Goal: Task Accomplishment & Management: Use online tool/utility

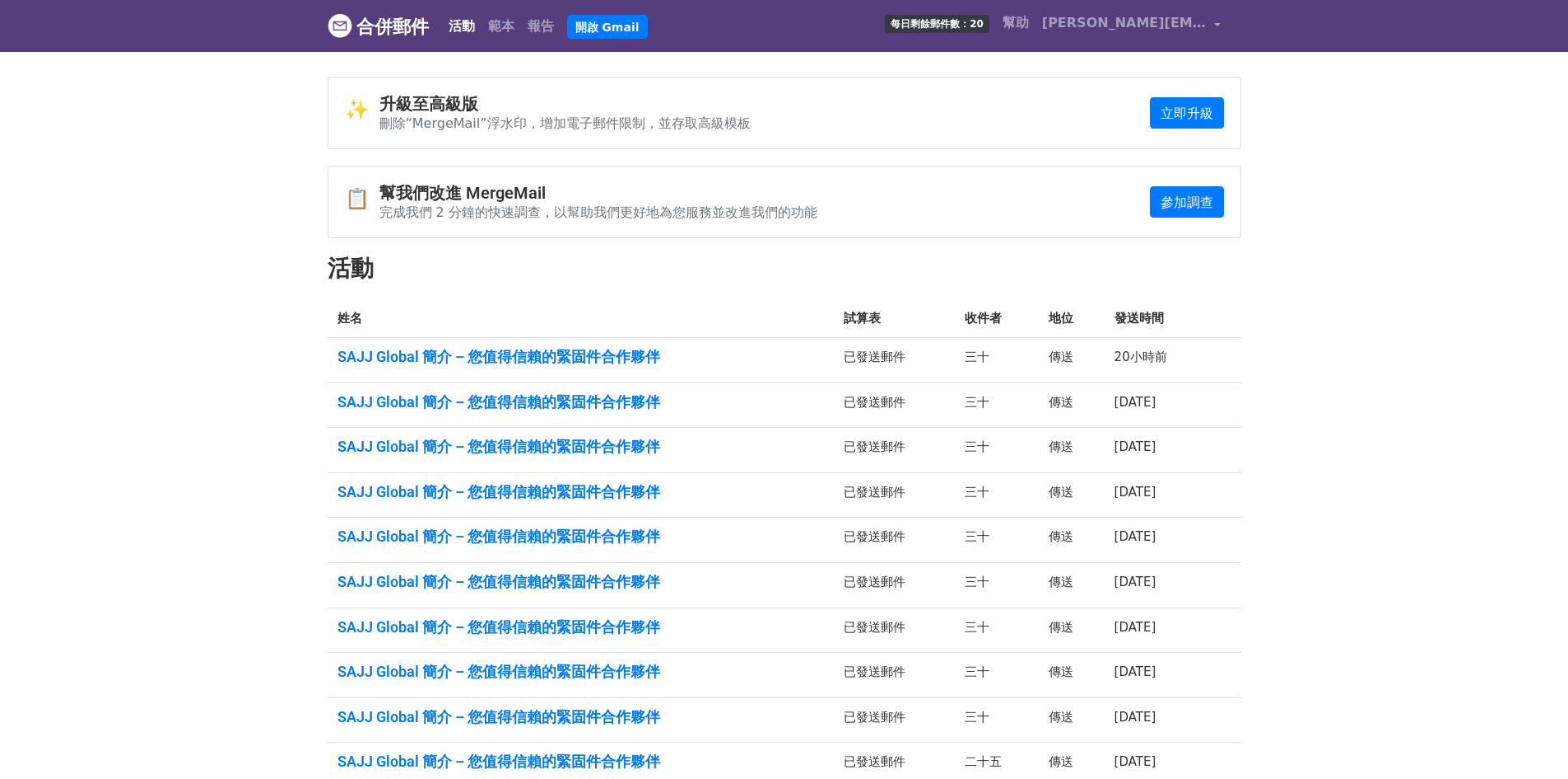
click at [588, 8] on div "活動 範本 報告 開啟 Gmail 每日剩餘郵件數：20 幫助 joannasu@sajjglobal.com 帳戶 取消訂閱 整合 通知設定 登出" at bounding box center [831, 26] width 794 height 39
click at [588, 20] on font "開啟 Gmail" at bounding box center [608, 26] width 64 height 13
click at [1093, 24] on font "[PERSON_NAME][EMAIL_ADDRESS][DOMAIN_NAME]" at bounding box center [1232, 23] width 379 height 16
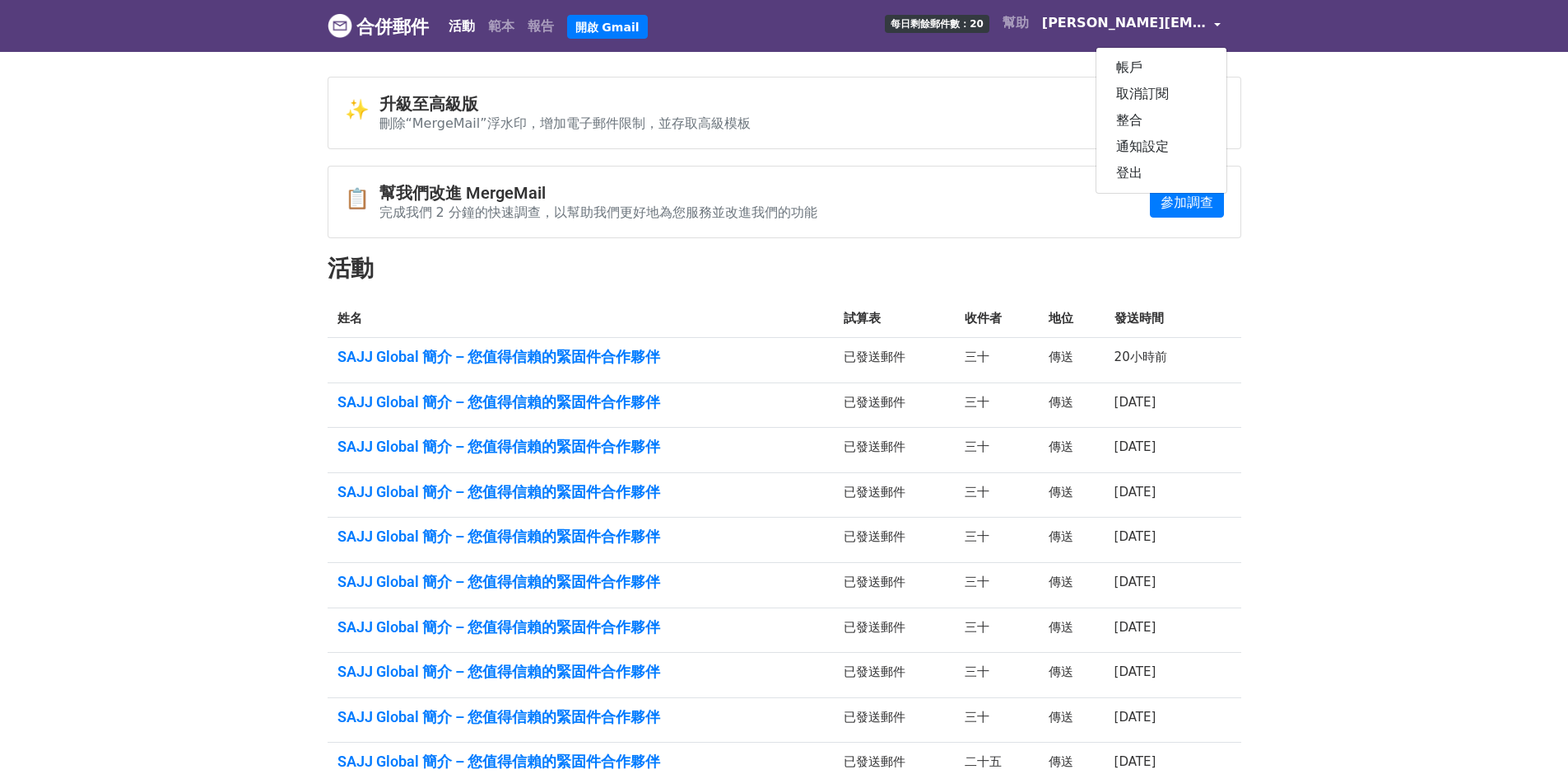
click at [1093, 24] on font "[PERSON_NAME][EMAIL_ADDRESS][DOMAIN_NAME]" at bounding box center [1232, 23] width 379 height 16
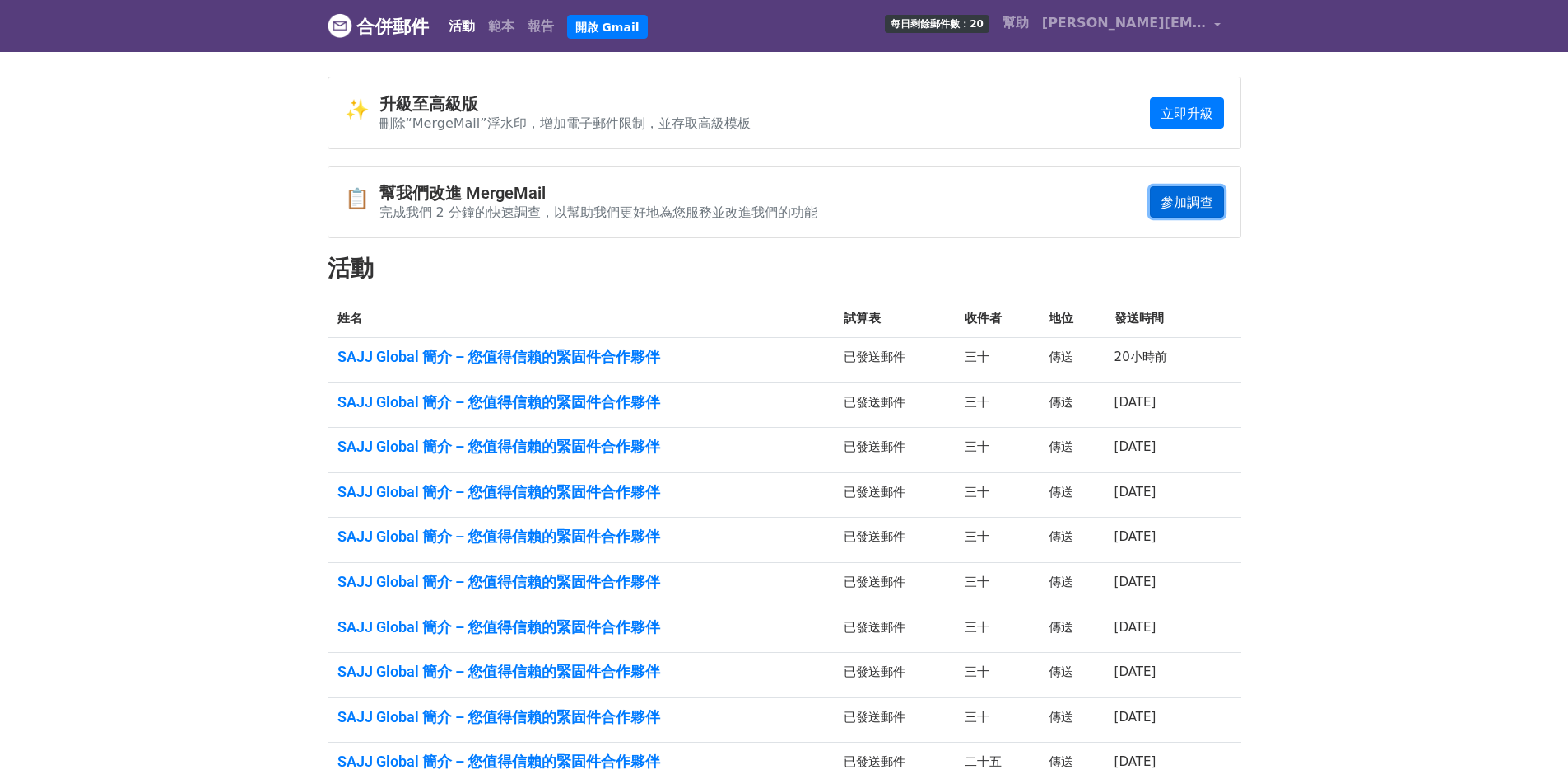
click at [1156, 198] on link "參加調查" at bounding box center [1187, 202] width 74 height 32
click at [507, 26] on font "範本" at bounding box center [501, 26] width 26 height 16
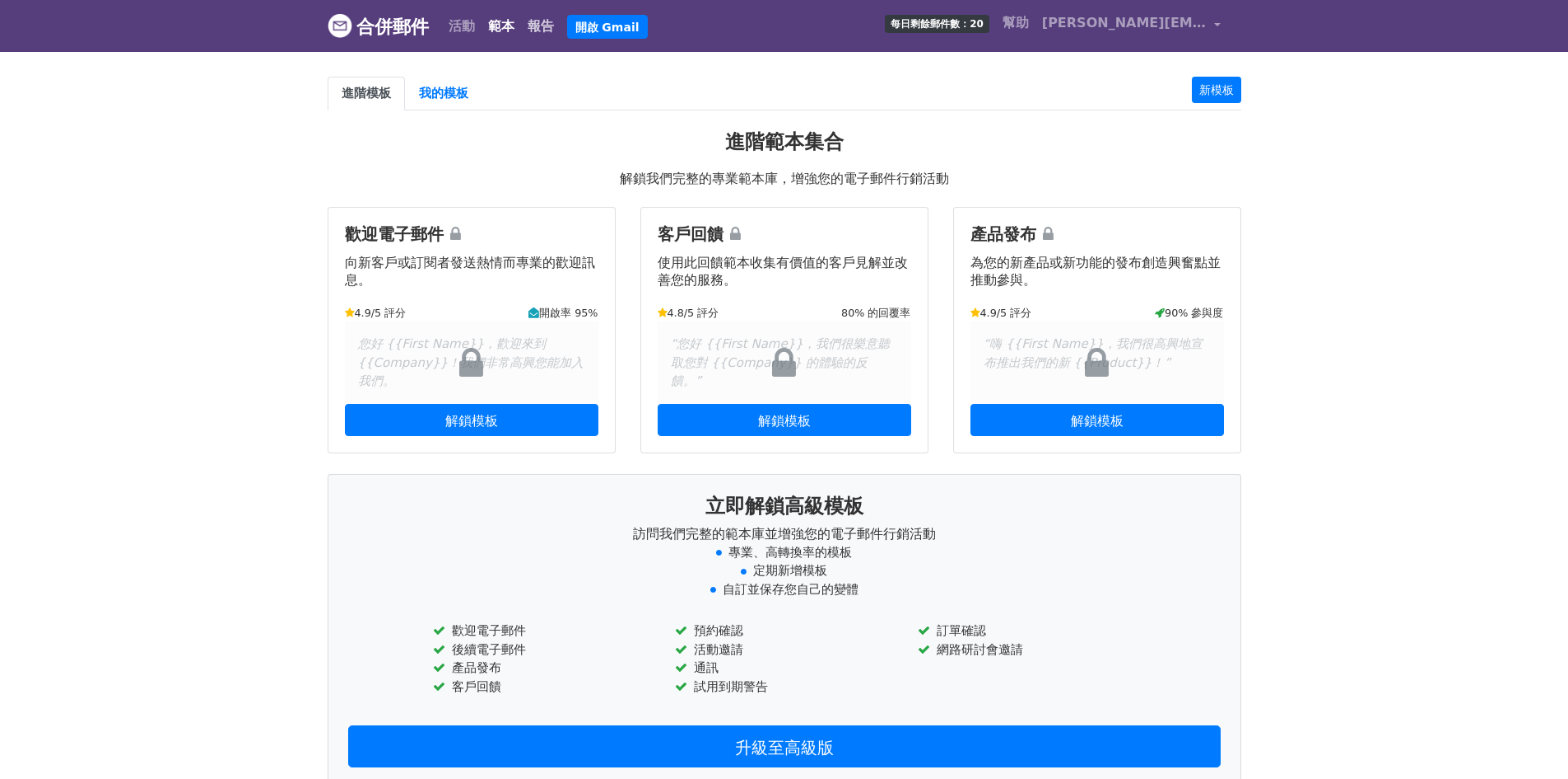
click at [541, 25] on font "報告" at bounding box center [541, 26] width 26 height 16
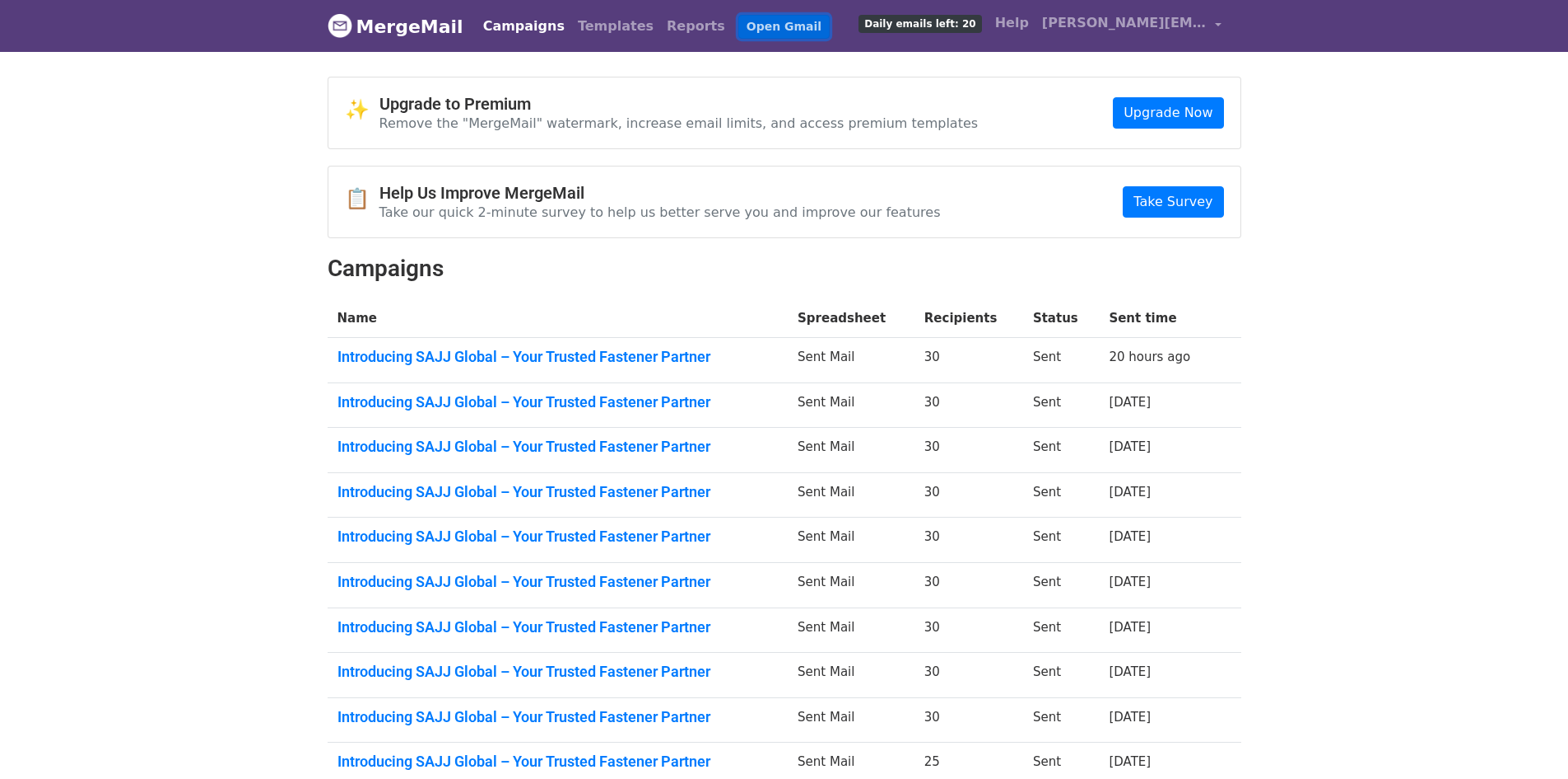
click at [745, 27] on link "Open Gmail" at bounding box center [784, 27] width 92 height 24
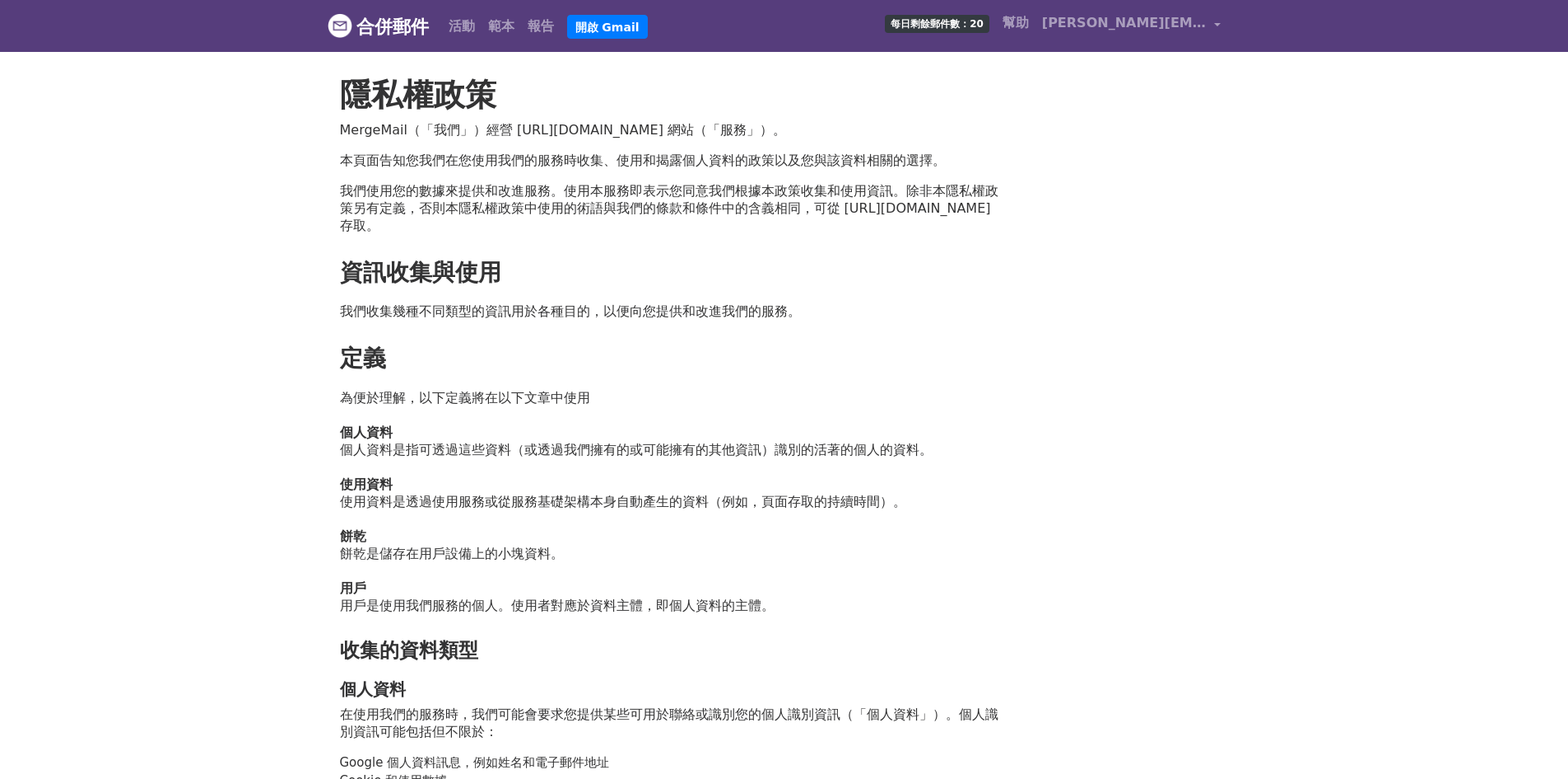
click at [772, 191] on font "我們使用您的數據來提供和改進服務。使用本服務即表示您同意我們根據本政策收集和使用資訊。除非本隱私權政策另有定義，否則本隱私權政策中使用的術語與我們的條款和條件…" at bounding box center [670, 208] width 659 height 50
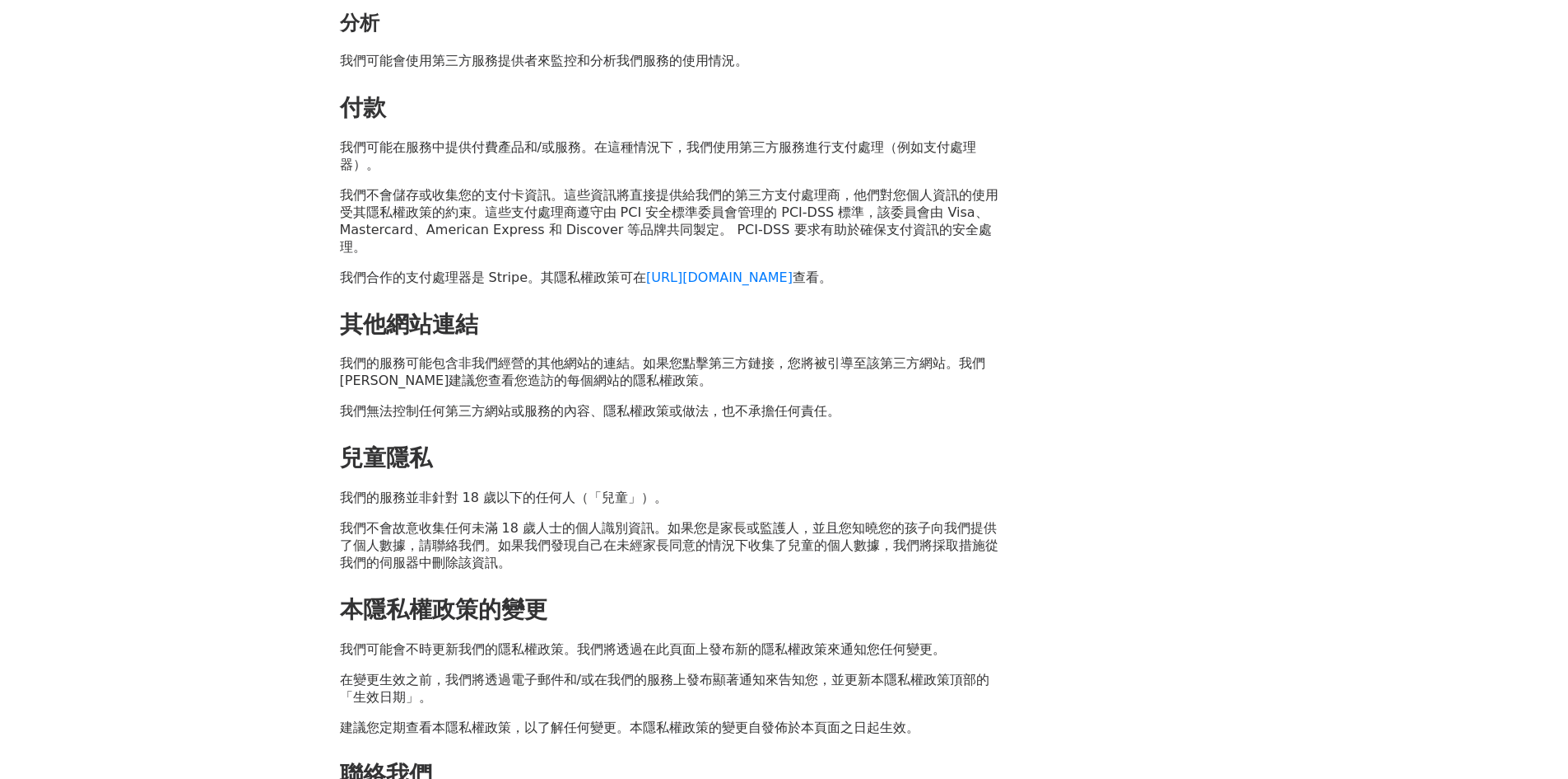
scroll to position [3034, 0]
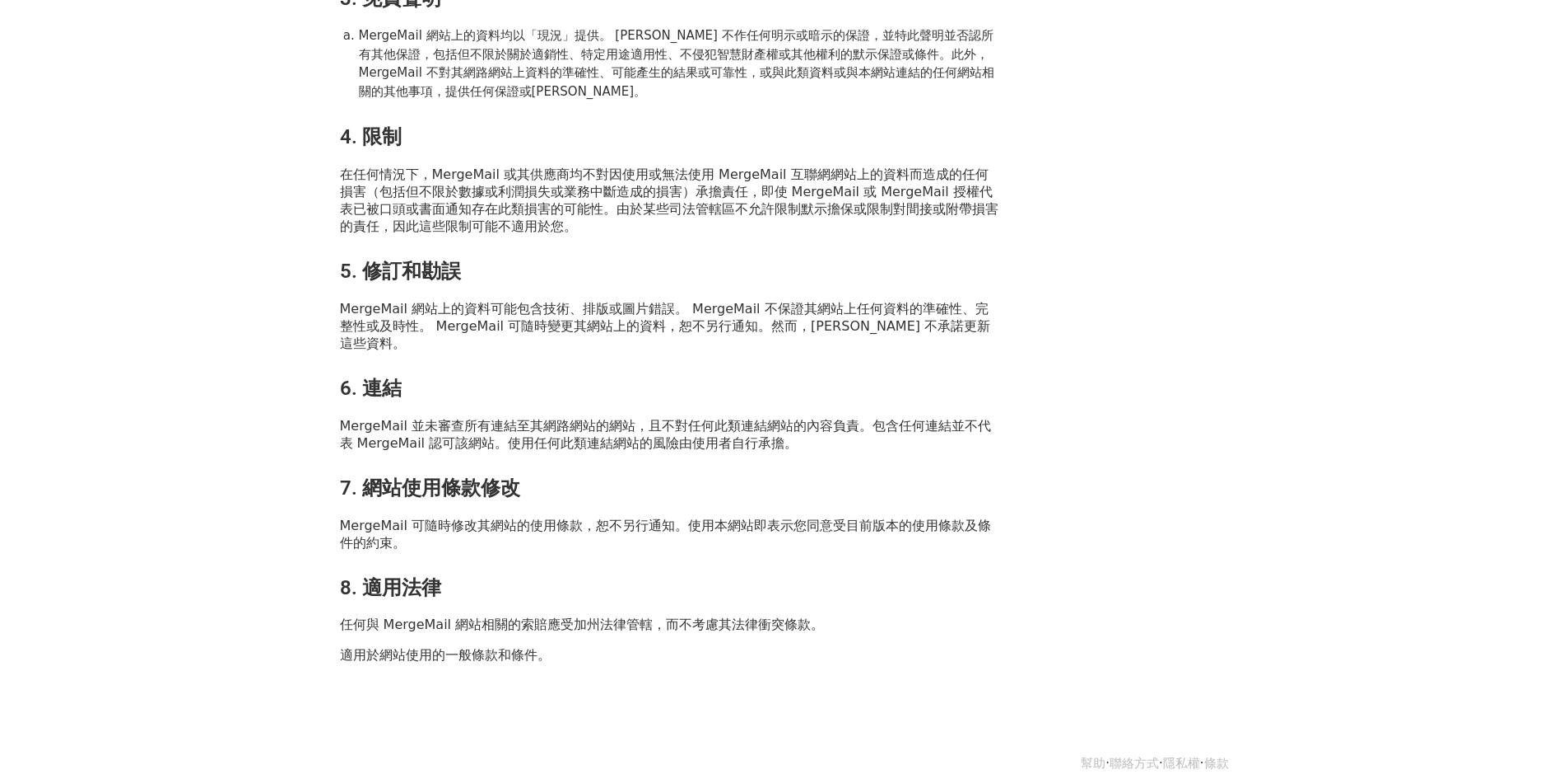
scroll to position [500, 0]
click at [628, 162] on div "服務條款 1. 條款 透過造訪網站 https://www.mergemail.co ， 2.使用許可 您被授予臨時下載 MergeMail 網站上資料（資訊…" at bounding box center [671, 119] width 661 height 1086
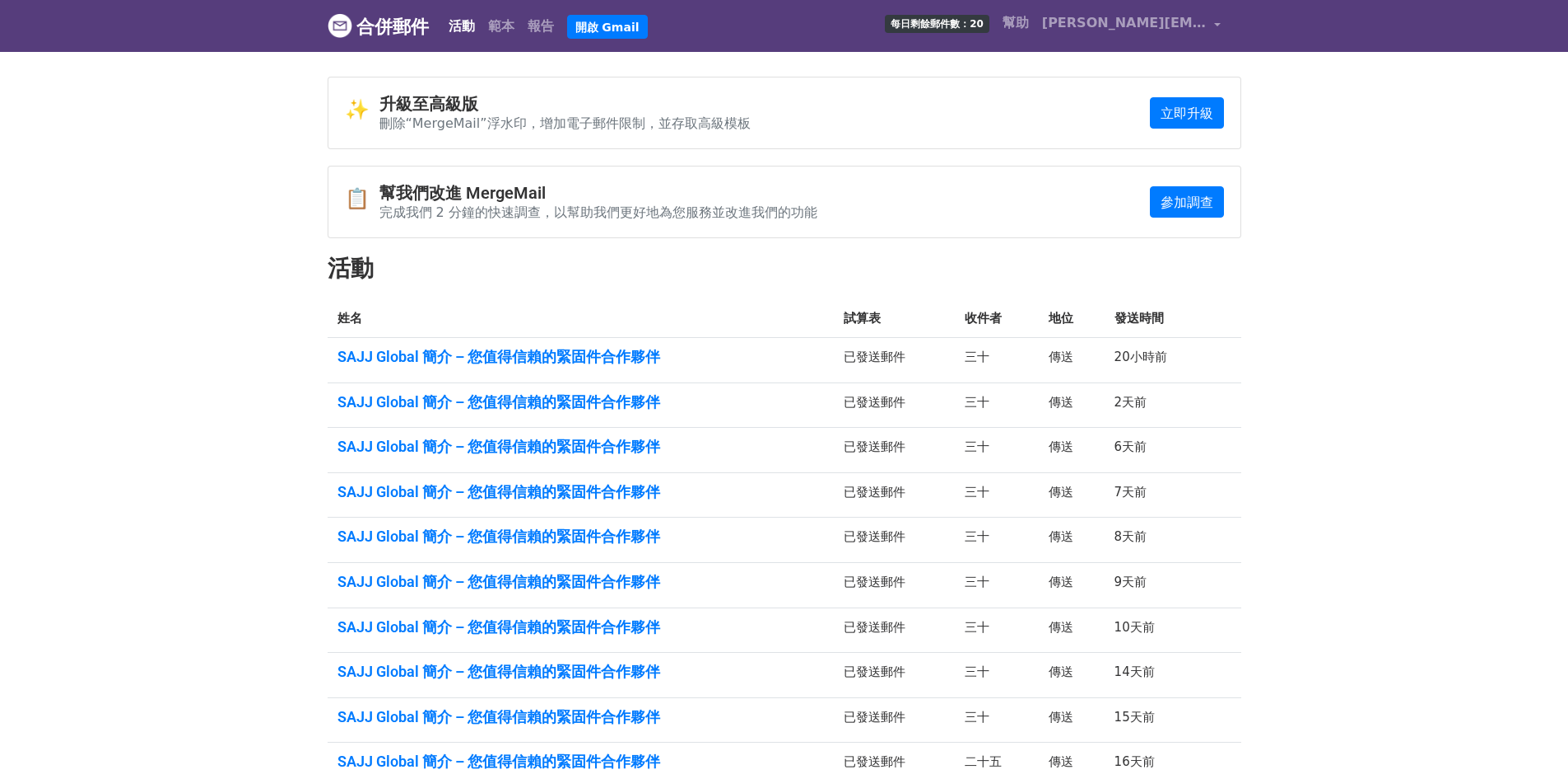
click at [949, 21] on font "每日剩餘郵件數：20" at bounding box center [937, 24] width 93 height 12
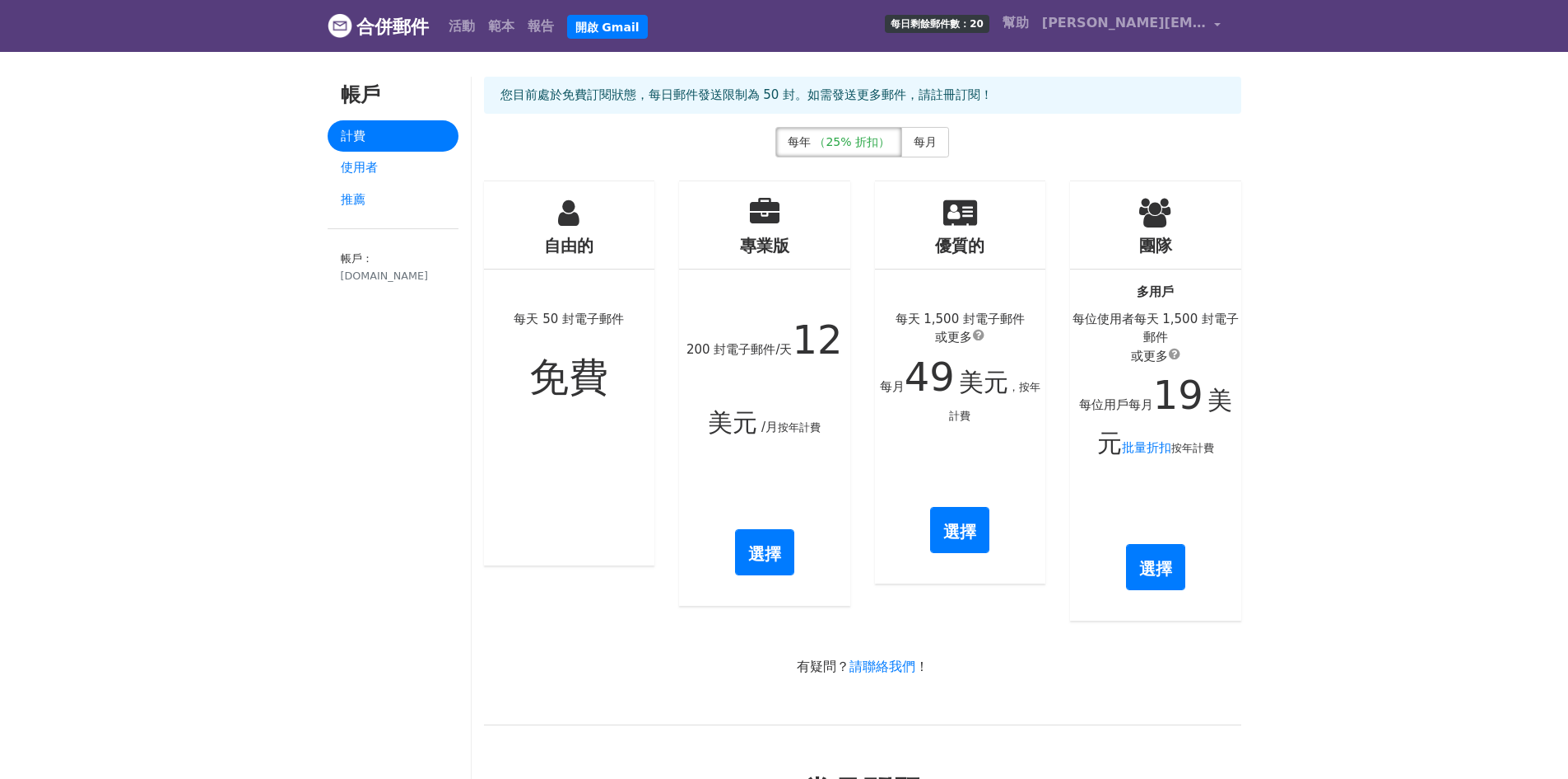
click at [364, 27] on font "合併郵件" at bounding box center [392, 26] width 73 height 21
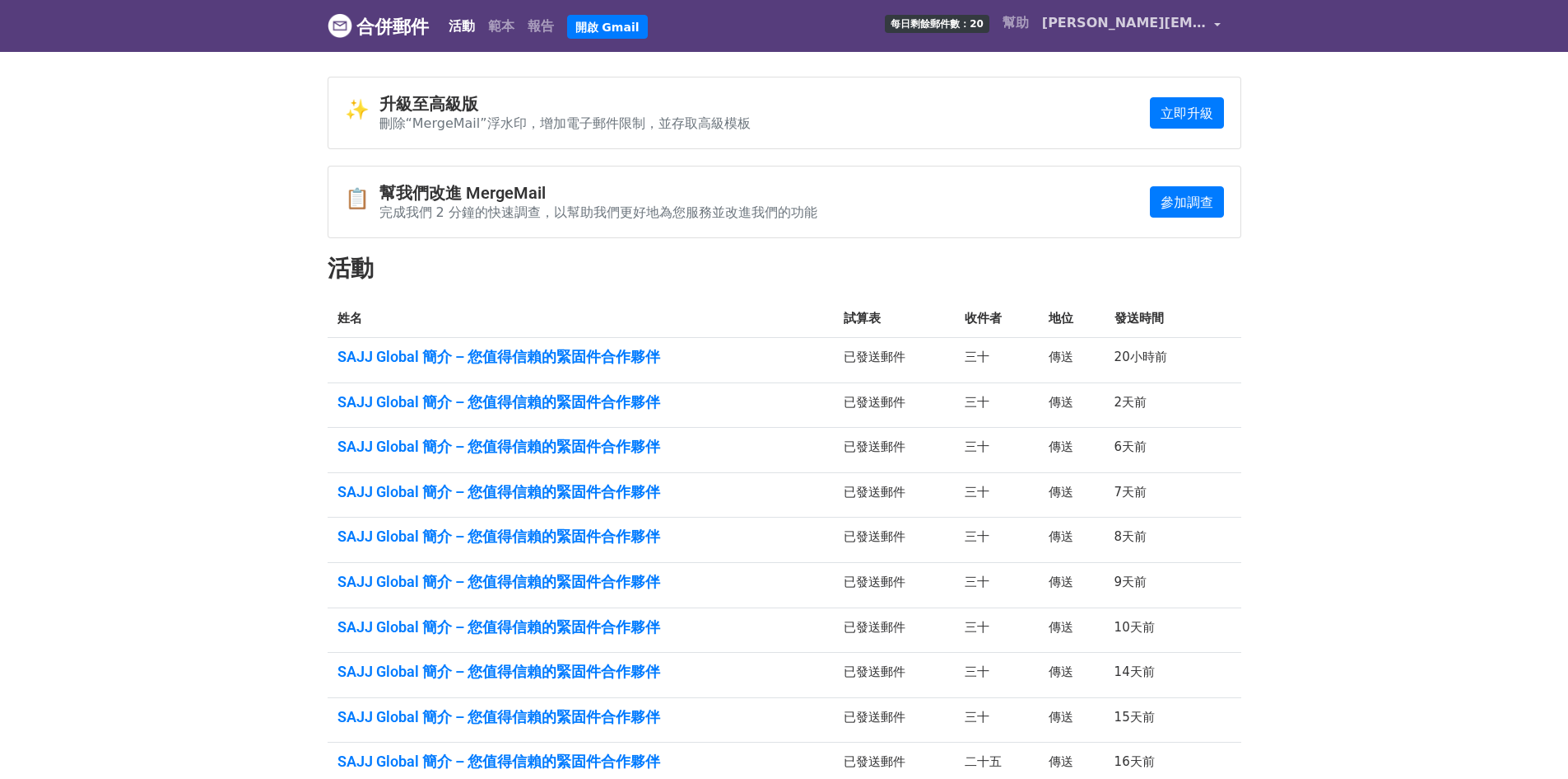
click at [1222, 28] on link "[PERSON_NAME][EMAIL_ADDRESS][DOMAIN_NAME]" at bounding box center [1132, 26] width 193 height 39
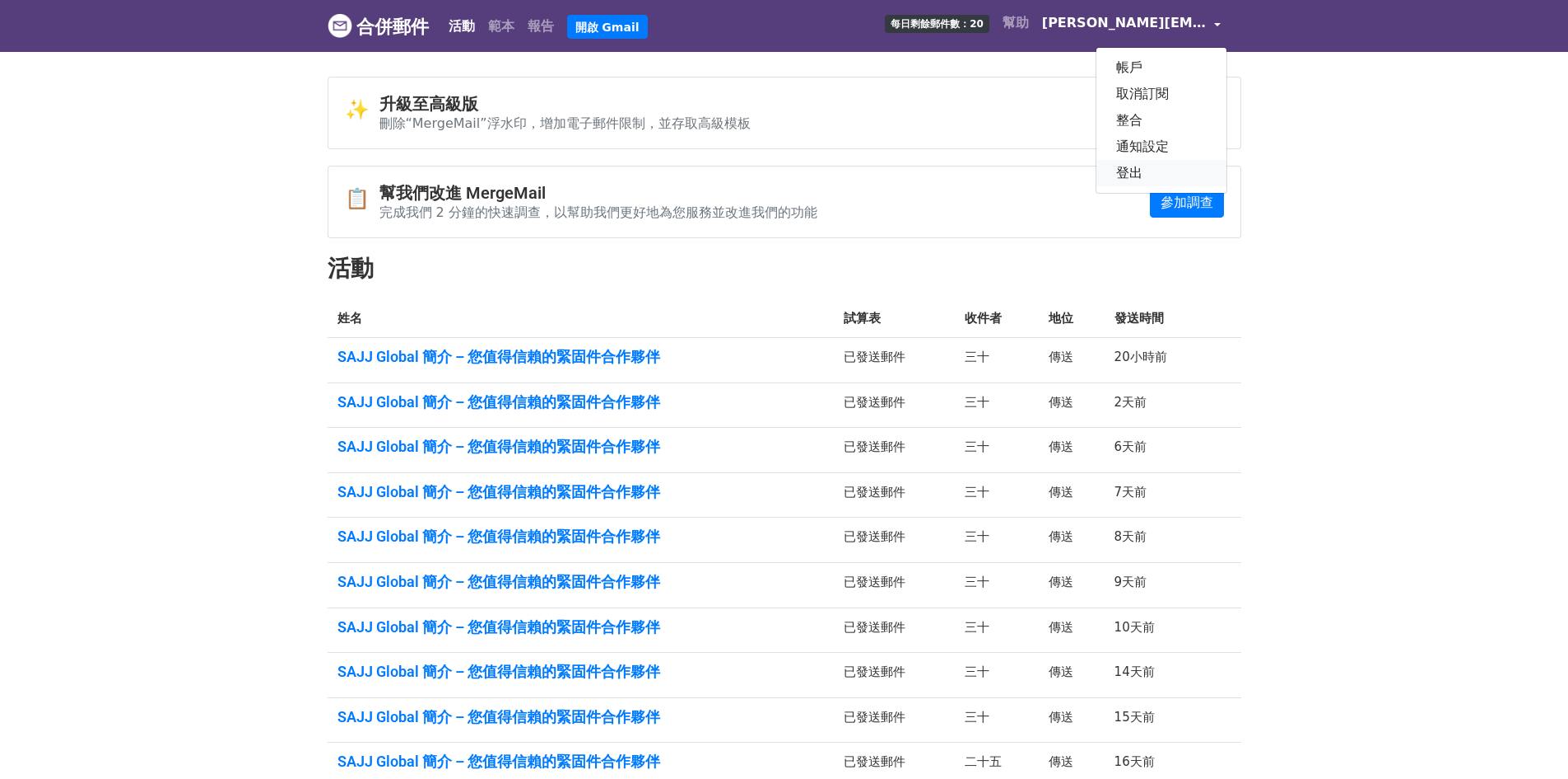
click at [1121, 168] on font "登出" at bounding box center [1130, 173] width 26 height 16
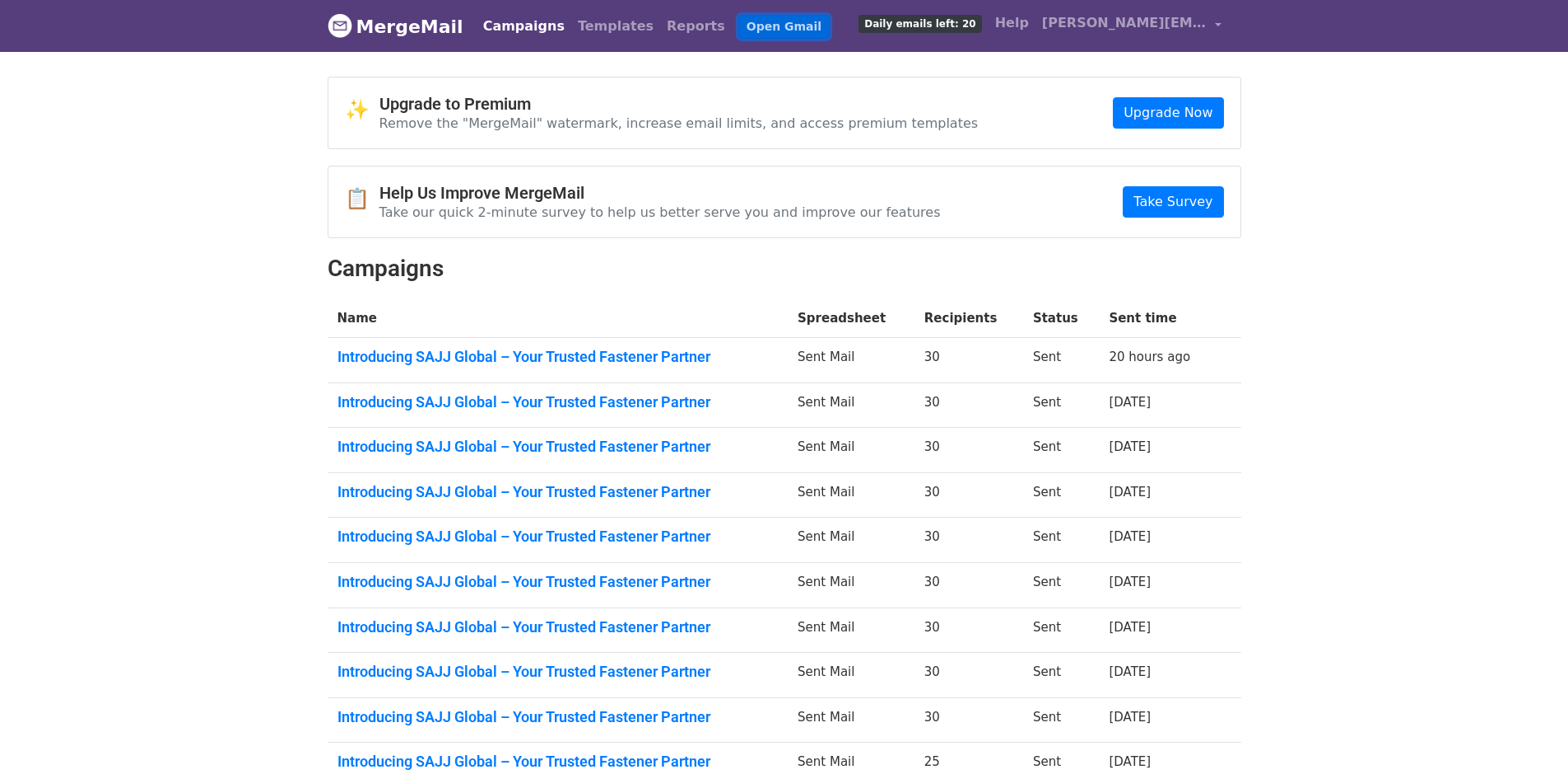
click at [739, 16] on link "Open Gmail" at bounding box center [784, 27] width 92 height 24
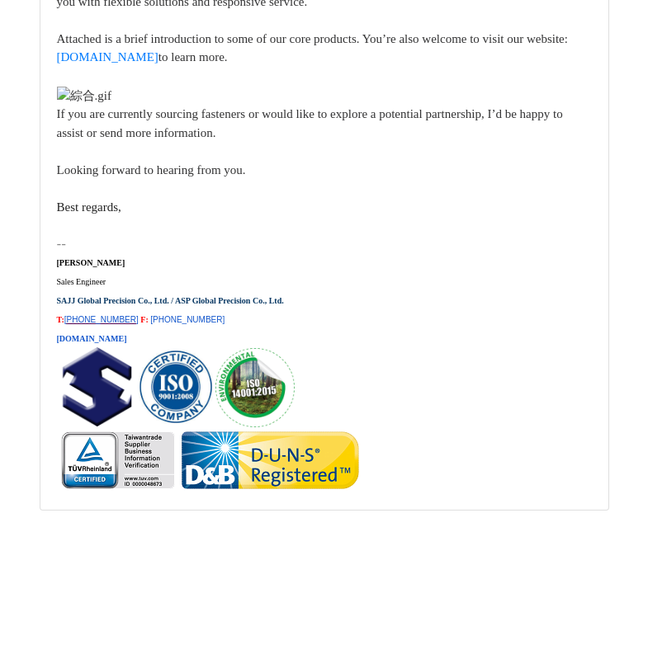
scroll to position [22272, 0]
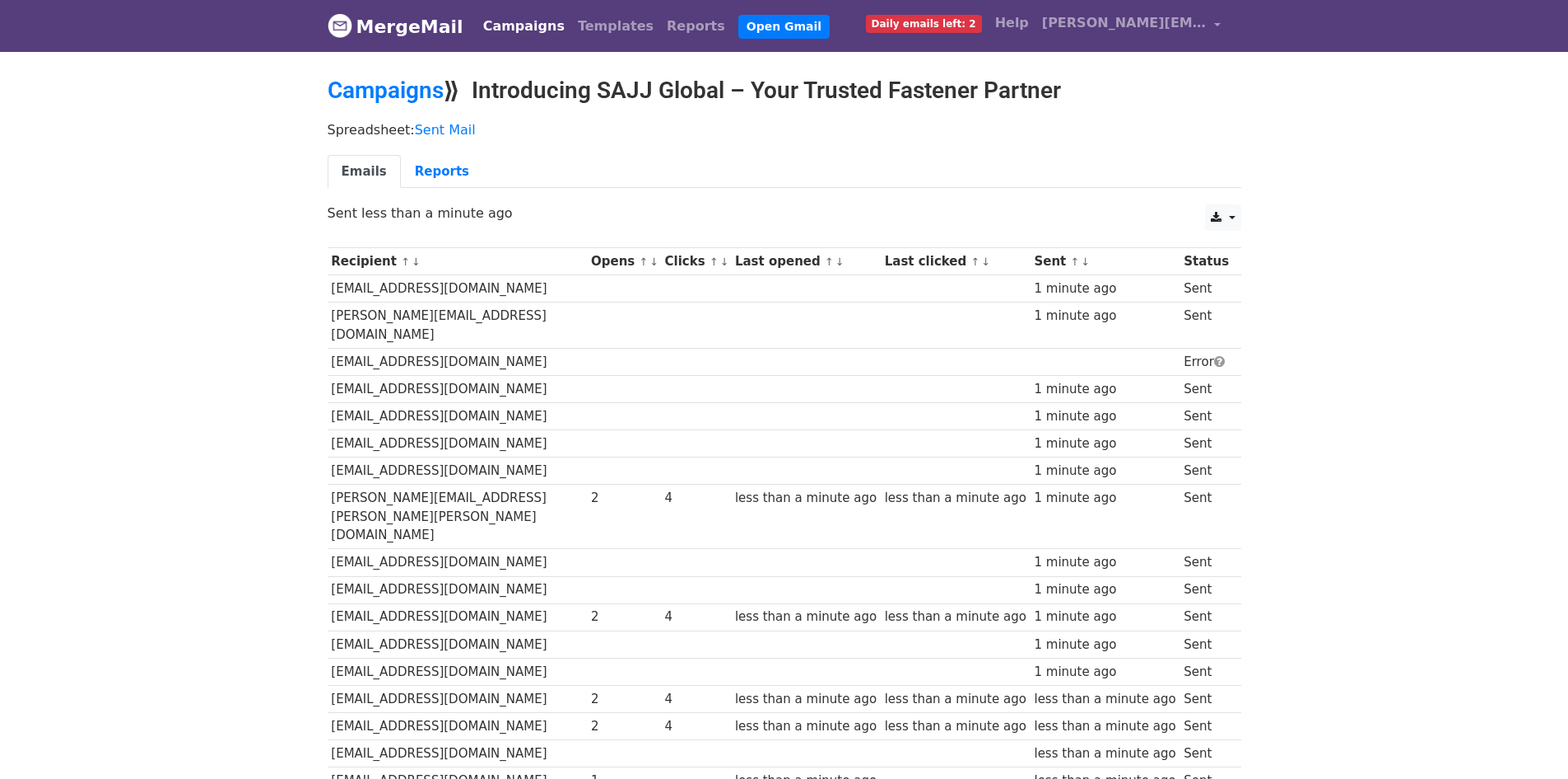
click at [587, 348] on td at bounding box center [624, 361] width 74 height 27
click at [430, 170] on link "Reports" at bounding box center [442, 172] width 82 height 34
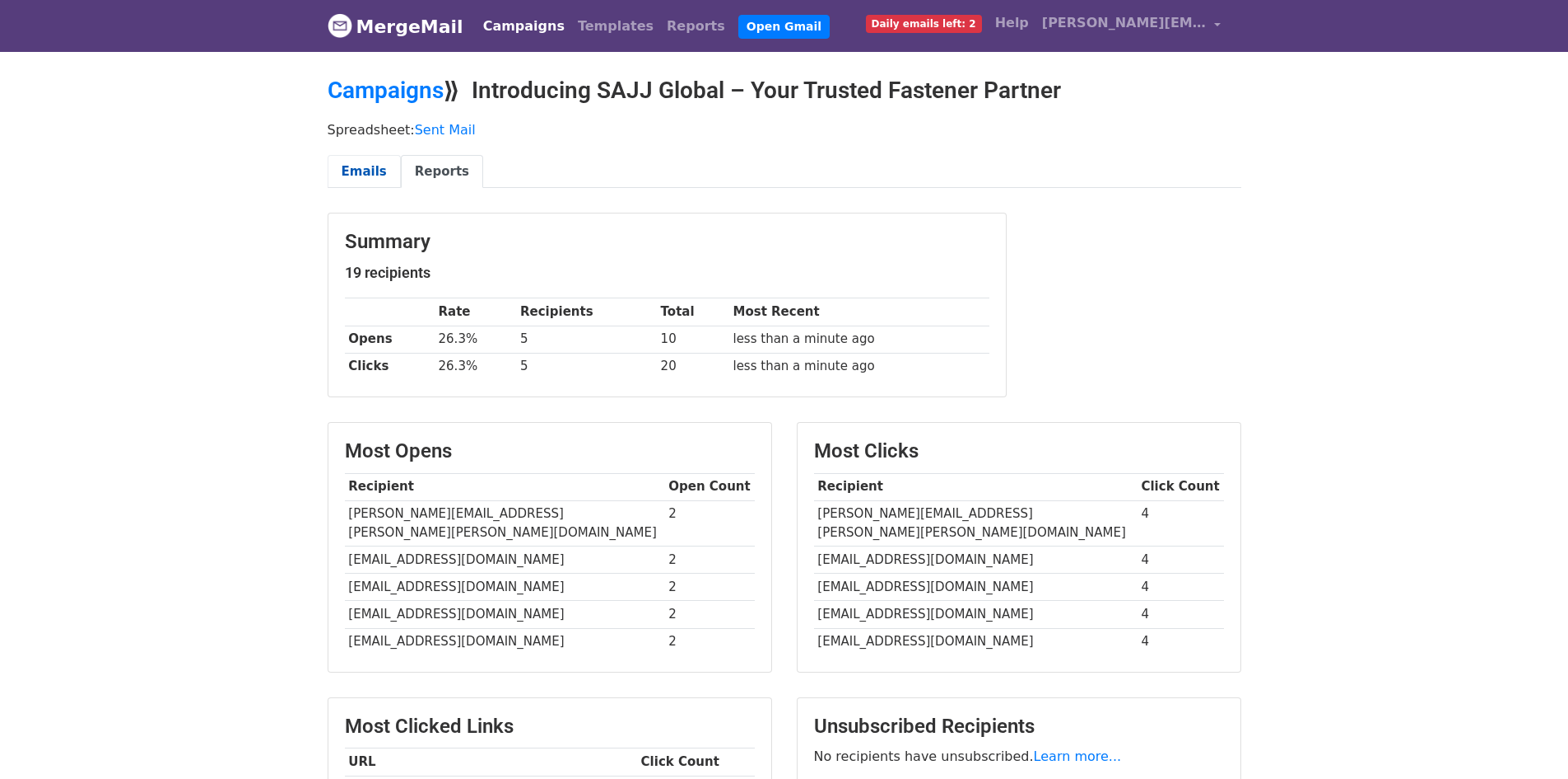
click at [359, 185] on link "Emails" at bounding box center [363, 172] width 73 height 34
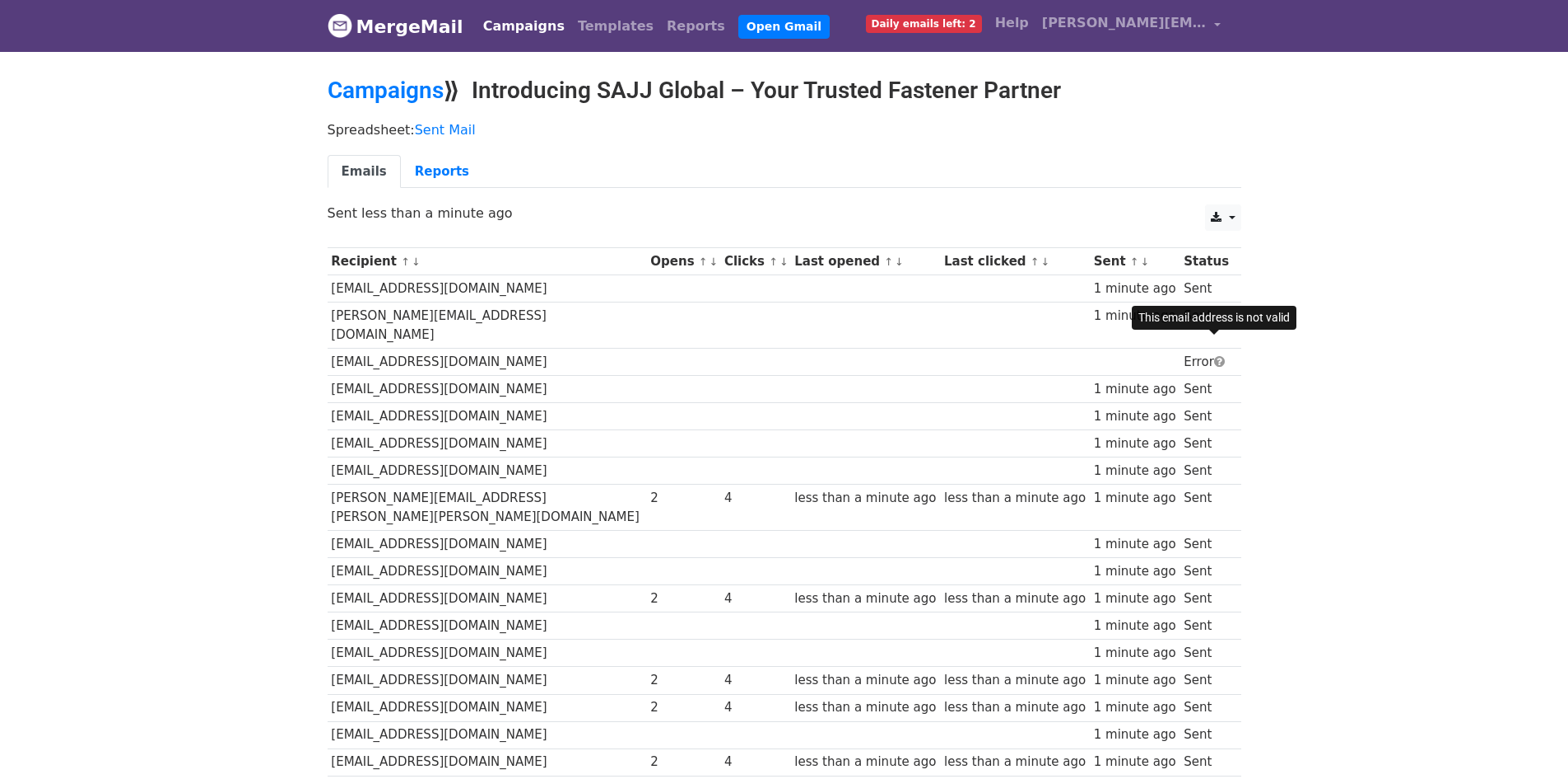
click at [1217, 356] on span at bounding box center [1220, 362] width 11 height 12
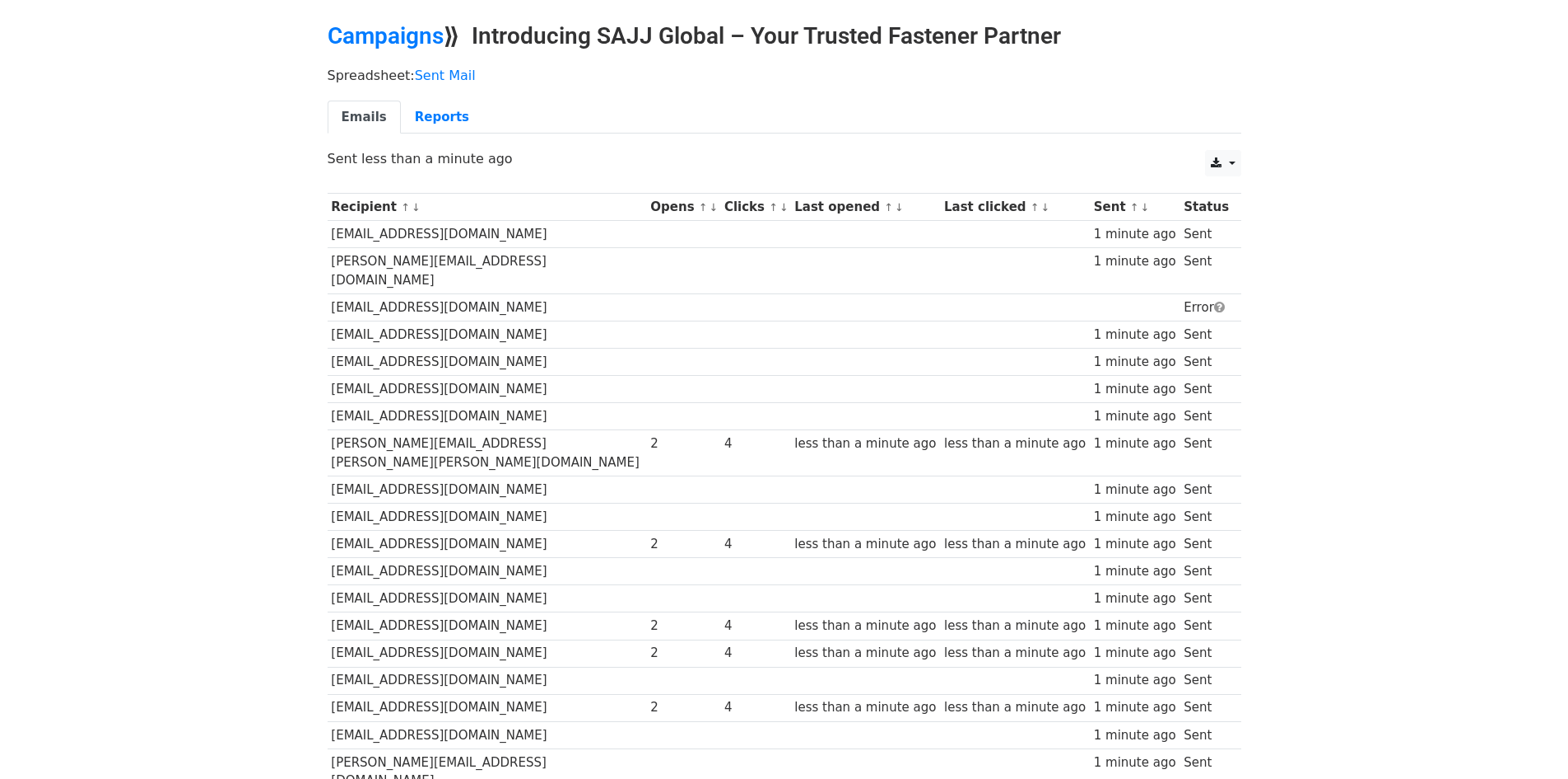
scroll to position [160, 0]
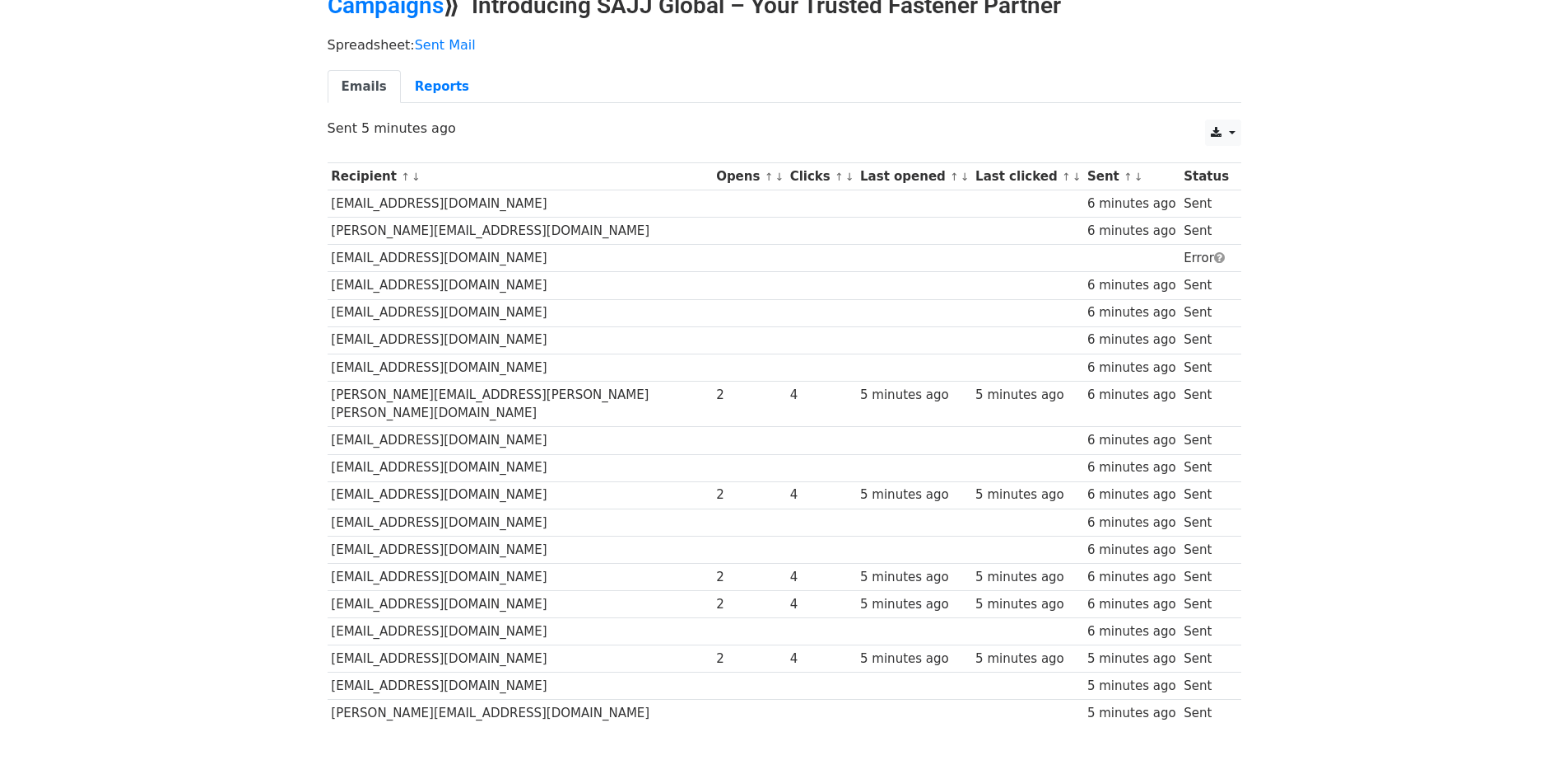
scroll to position [160, 0]
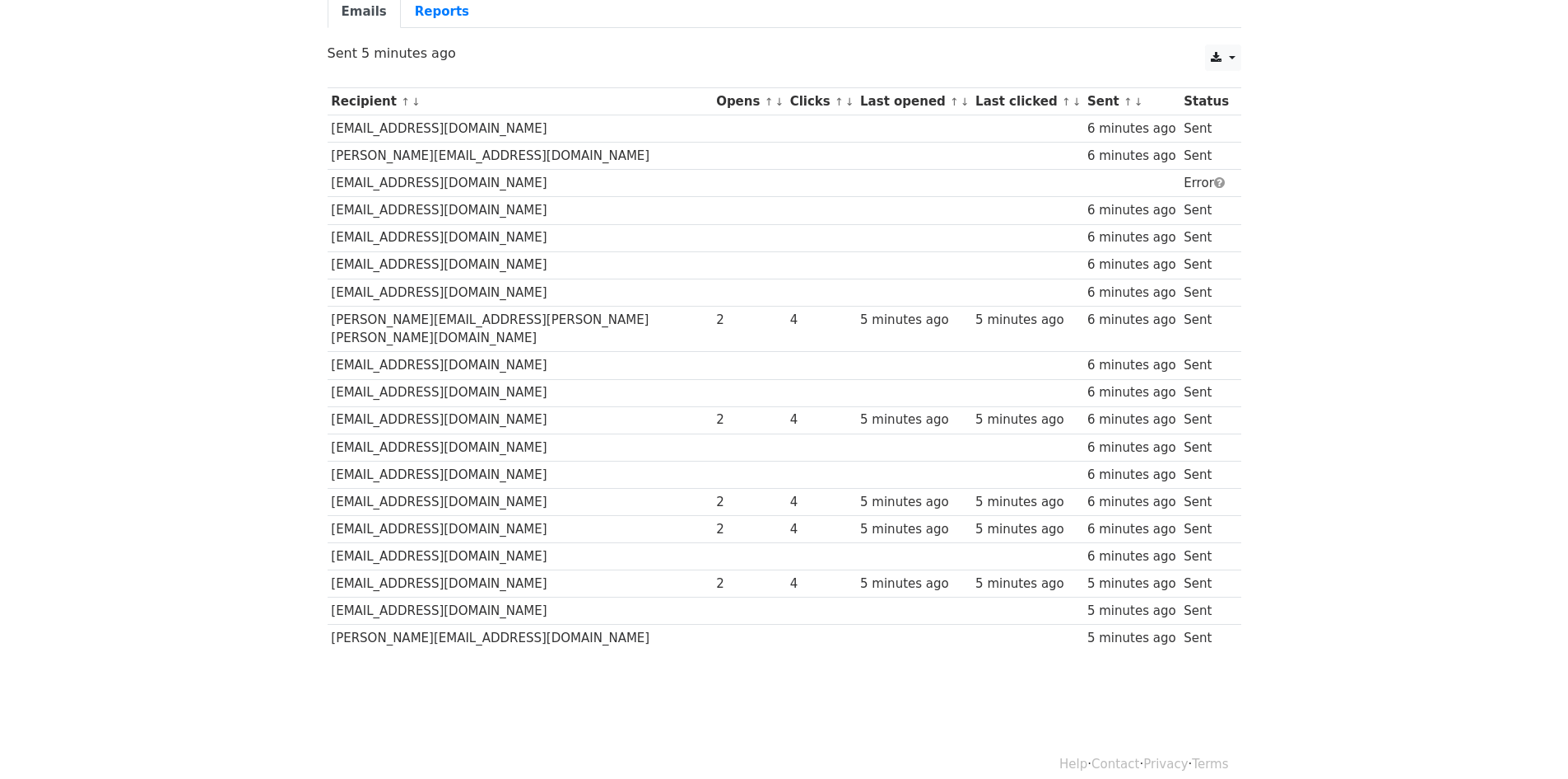
click at [1244, 258] on div "Recipient ↑ ↓ Opens ↑ ↓ Clicks ↑ ↓ Last opened ↑ ↓ Last clicked ↑ ↓ Sent ↑ ↓ St…" at bounding box center [784, 372] width 938 height 585
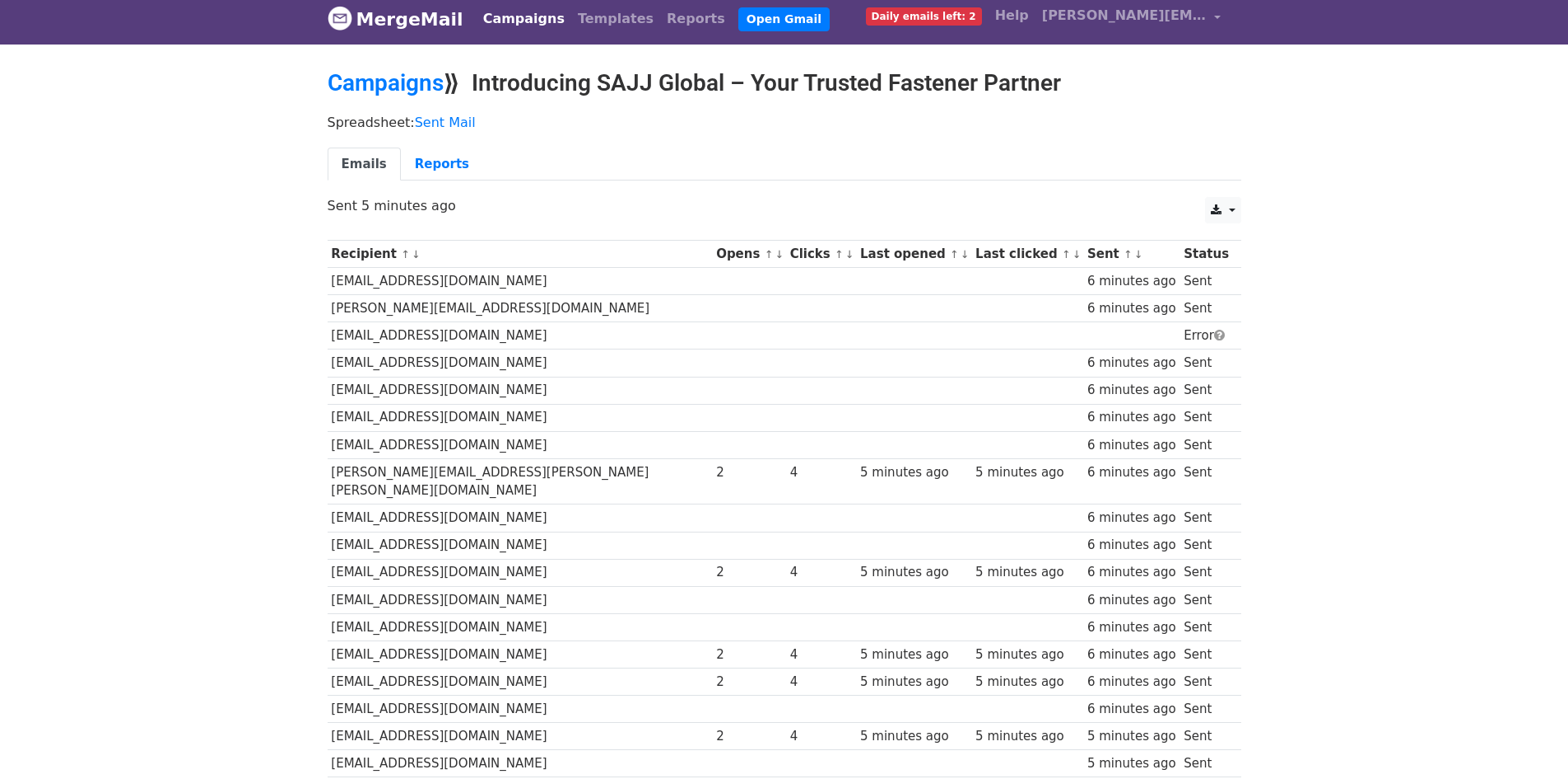
scroll to position [0, 0]
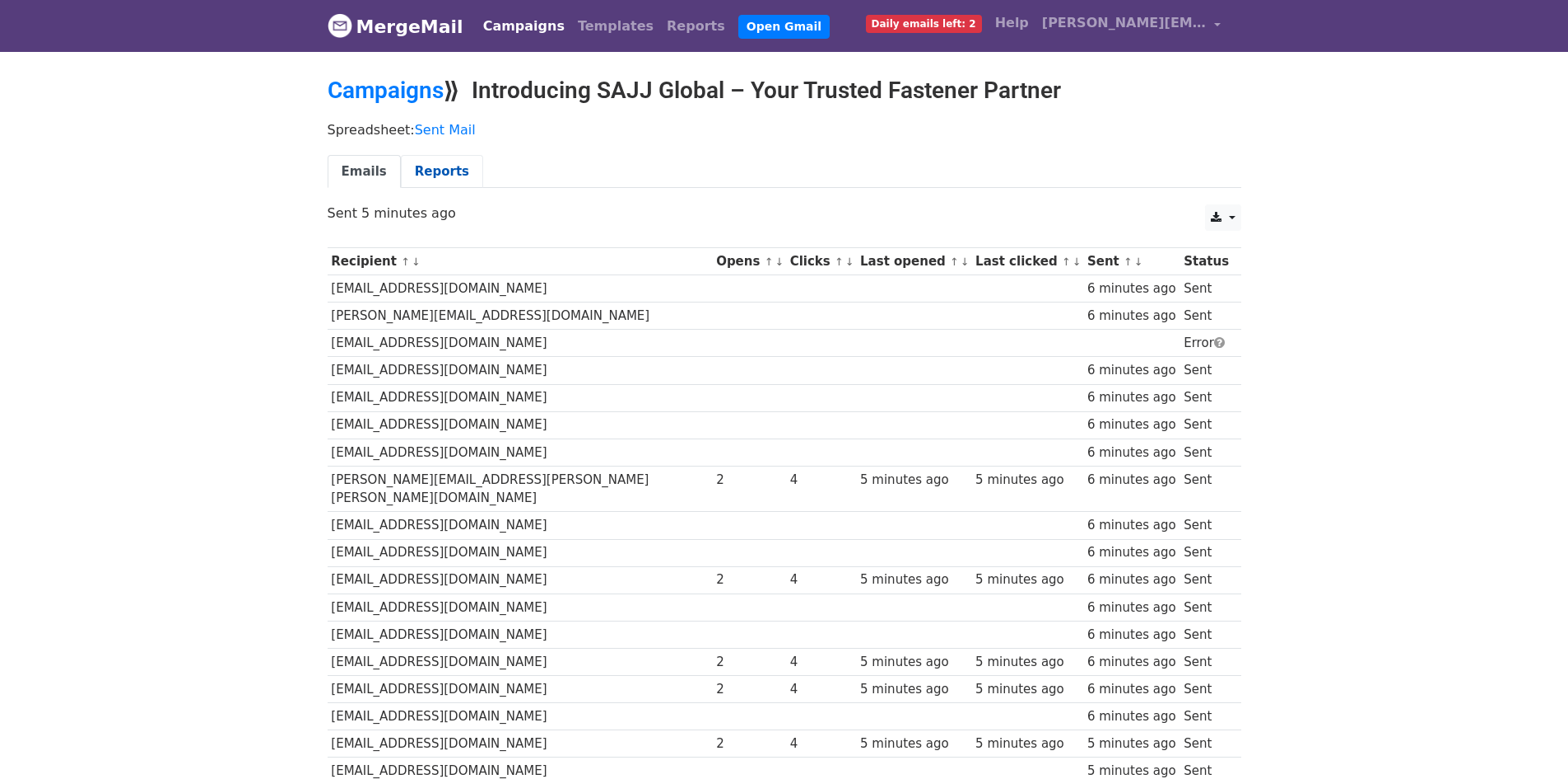
click at [439, 181] on link "Reports" at bounding box center [442, 172] width 82 height 34
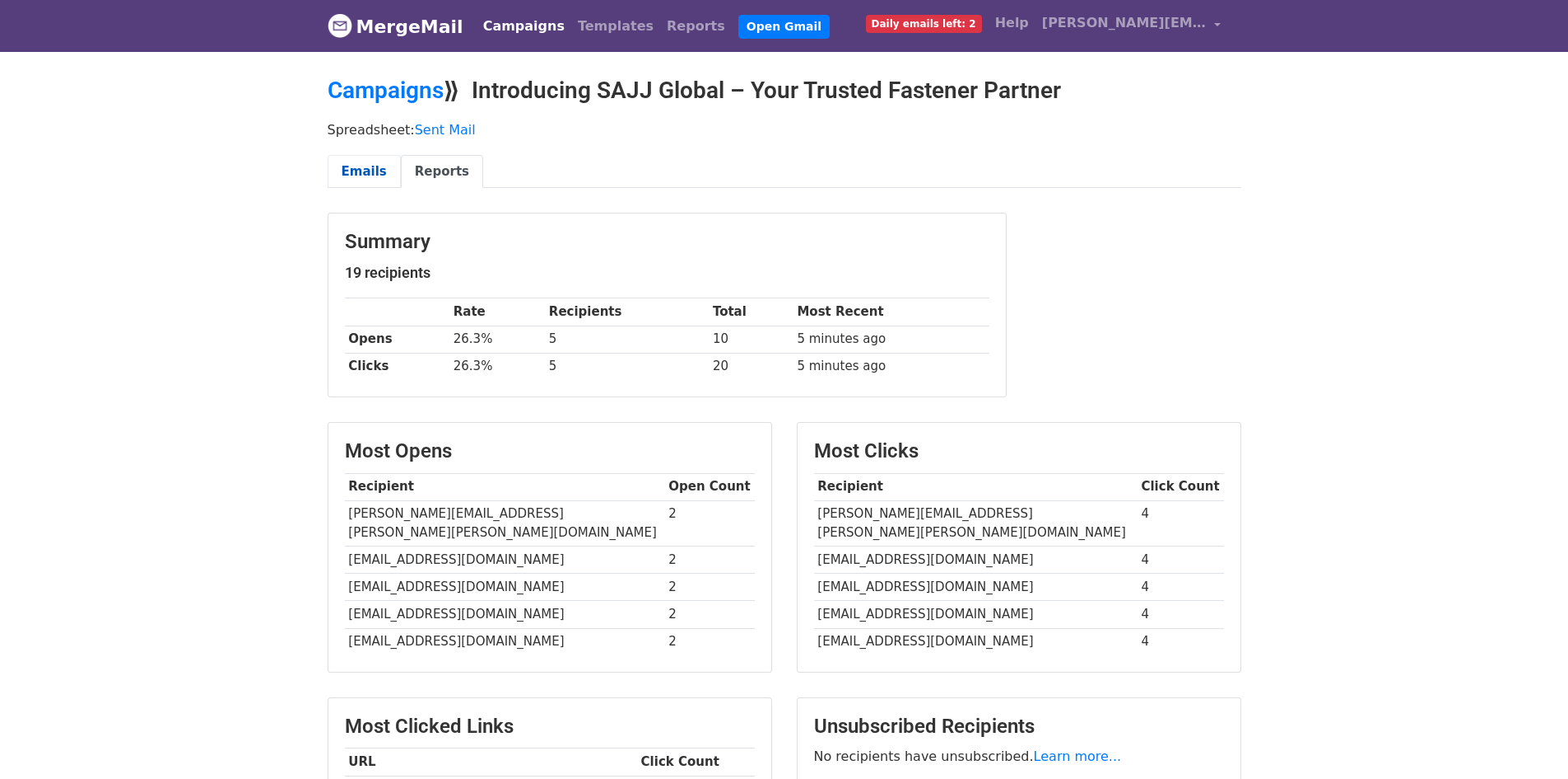
click at [369, 163] on link "Emails" at bounding box center [363, 172] width 73 height 34
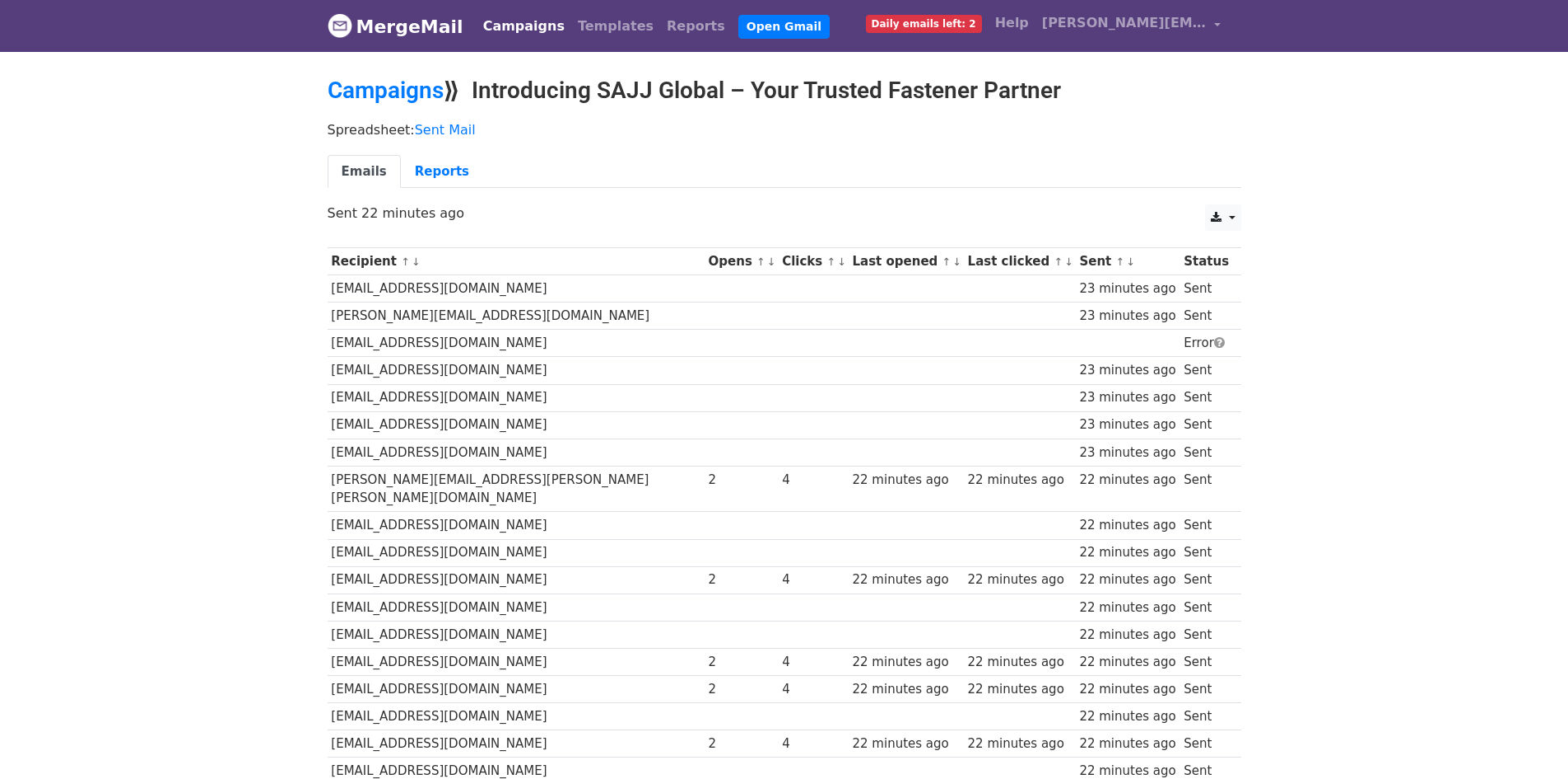
click at [369, 14] on link "MergeMail" at bounding box center [395, 26] width 136 height 35
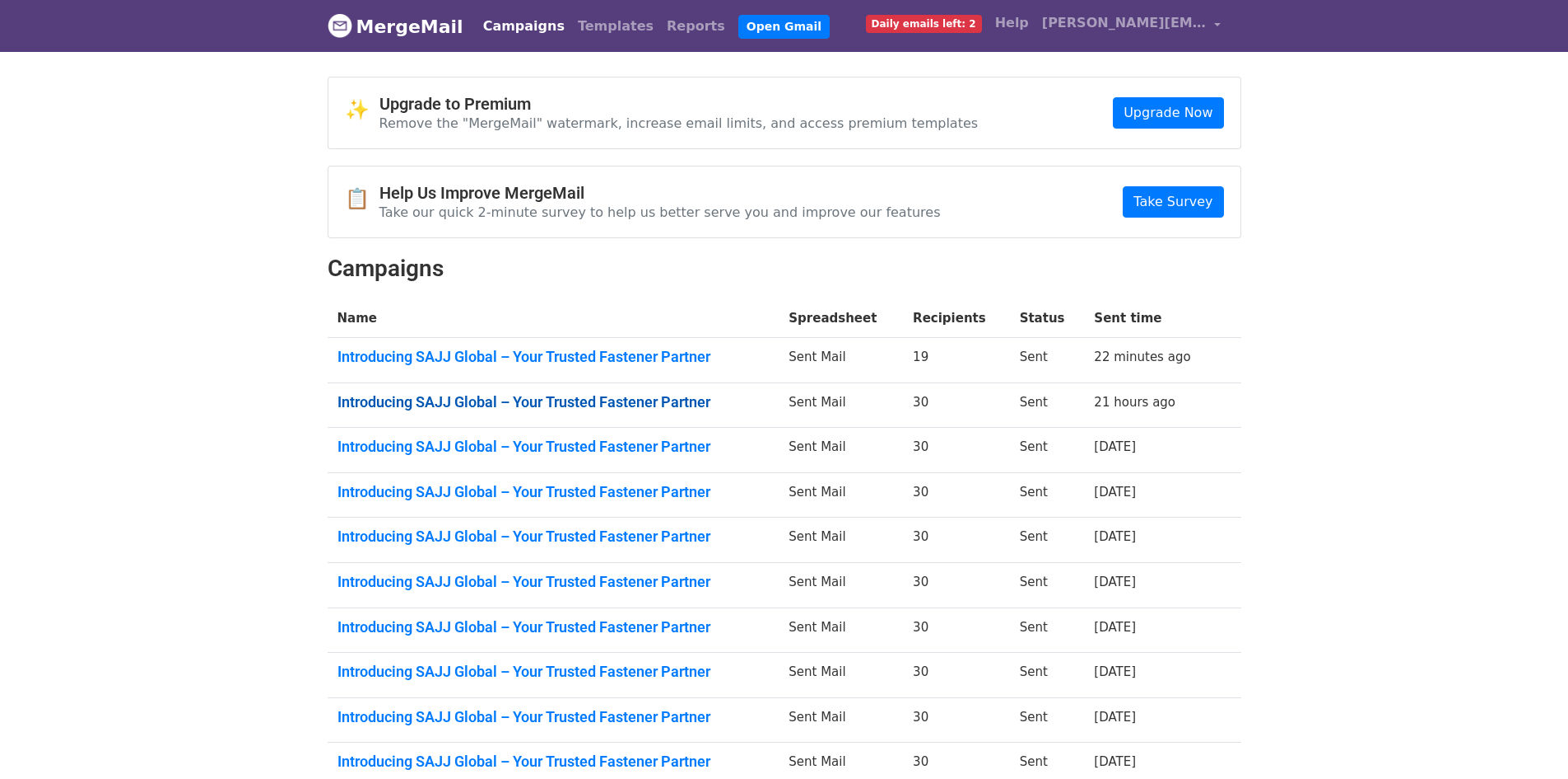
click at [590, 400] on link "Introducing SAJJ Global – Your Trusted Fastener Partner" at bounding box center [553, 401] width 432 height 18
